Goal: Task Accomplishment & Management: Manage account settings

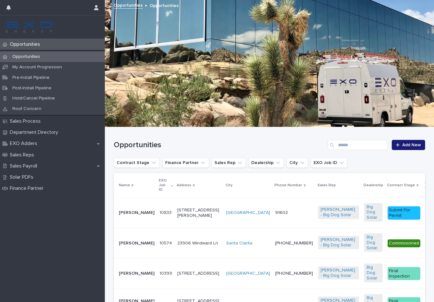
click at [137, 210] on p "[PERSON_NAME]" at bounding box center [137, 212] width 36 height 5
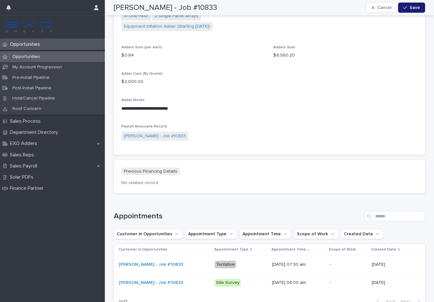
scroll to position [688, 0]
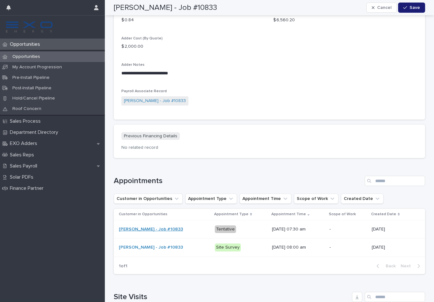
click at [140, 226] on link "[PERSON_NAME] - Job #10833" at bounding box center [151, 228] width 64 height 5
click at [146, 226] on link "[PERSON_NAME] - Job #10833" at bounding box center [151, 228] width 64 height 5
click at [159, 220] on td "[PERSON_NAME] - Job #10833" at bounding box center [163, 229] width 98 height 18
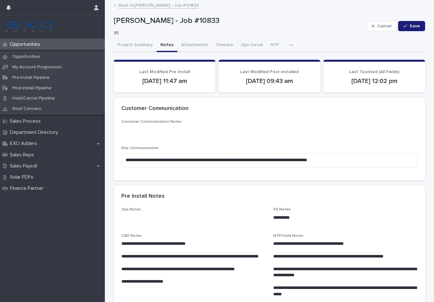
click at [168, 45] on button "Notes" at bounding box center [166, 45] width 21 height 13
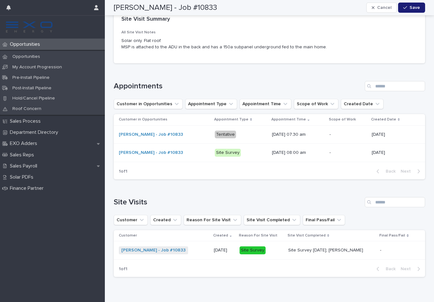
scroll to position [741, 0]
click at [163, 132] on link "[PERSON_NAME] - Job #10833" at bounding box center [151, 134] width 64 height 5
click at [152, 134] on link "[PERSON_NAME] - Job #10833" at bounding box center [151, 134] width 64 height 5
click at [155, 134] on link "[PERSON_NAME] - Job #10833" at bounding box center [151, 134] width 64 height 5
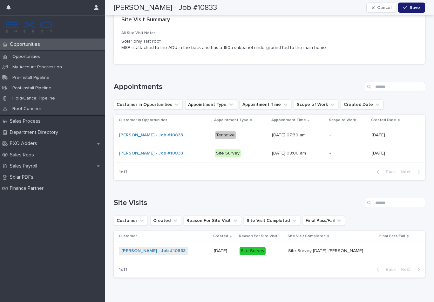
click at [155, 134] on link "[PERSON_NAME] - Job #10833" at bounding box center [151, 134] width 64 height 5
click at [137, 132] on link "[PERSON_NAME] - Job #10833" at bounding box center [151, 134] width 64 height 5
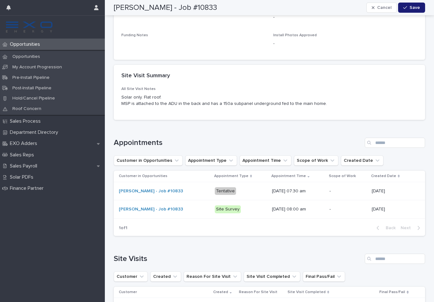
scroll to position [683, 0]
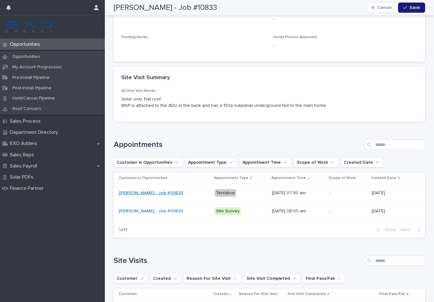
click at [157, 190] on link "[PERSON_NAME] - Job #10833" at bounding box center [151, 192] width 64 height 5
click at [159, 191] on link "[PERSON_NAME] - Job #10833" at bounding box center [151, 192] width 64 height 5
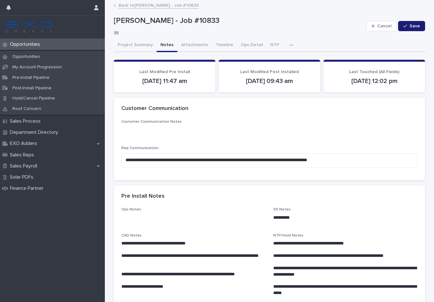
scroll to position [0, 0]
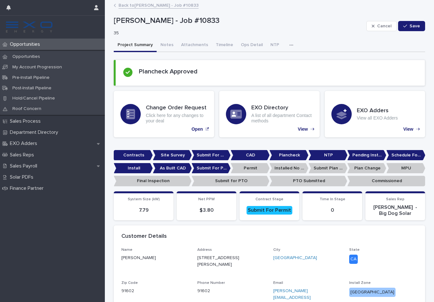
click at [145, 45] on button "Project Summary" at bounding box center [135, 45] width 43 height 13
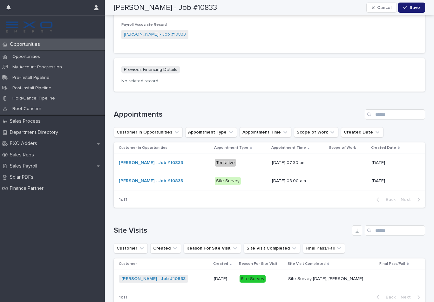
scroll to position [754, 0]
click at [212, 154] on td "Tentative" at bounding box center [240, 163] width 57 height 18
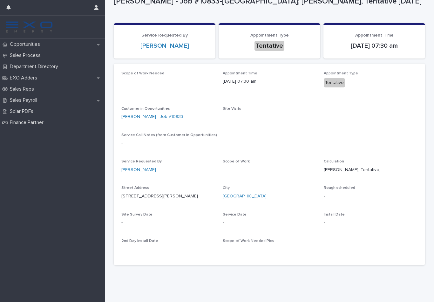
scroll to position [10, 0]
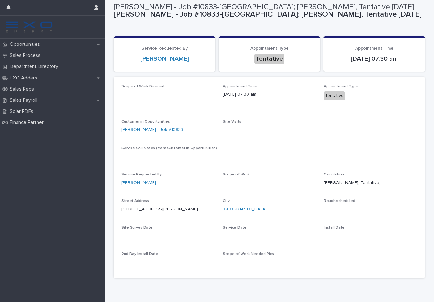
click at [156, 136] on div "Customer in Opportunities [PERSON_NAME] - Job #10833" at bounding box center [168, 128] width 94 height 19
